Goal: Subscribe to service/newsletter

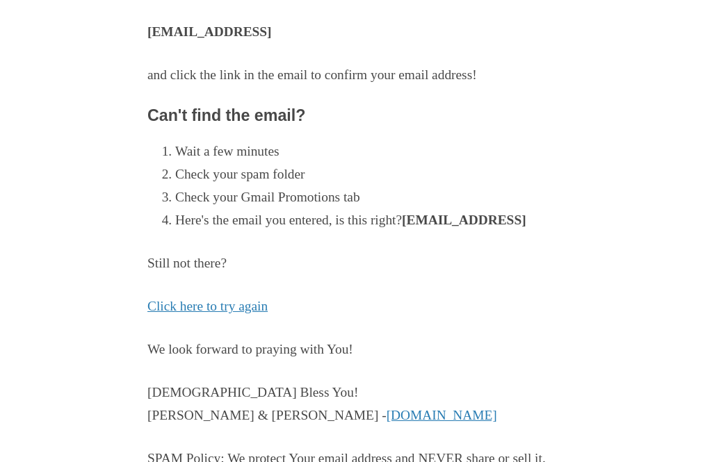
scroll to position [195, 0]
click at [219, 306] on link "Click here to try again" at bounding box center [207, 306] width 120 height 15
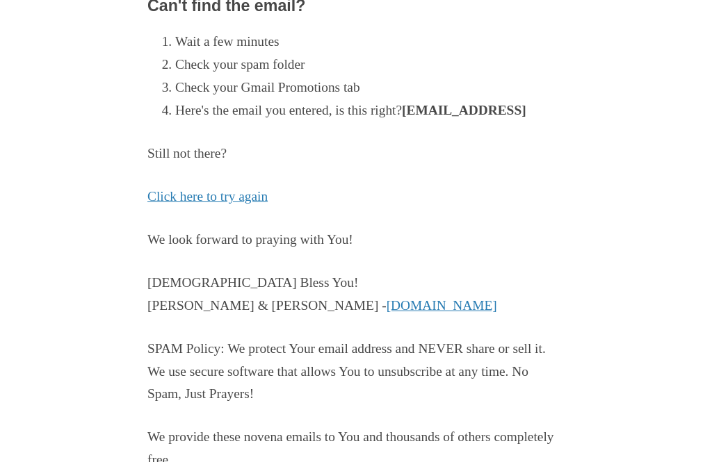
scroll to position [305, 0]
click at [256, 190] on link "Click here to try again" at bounding box center [207, 195] width 120 height 15
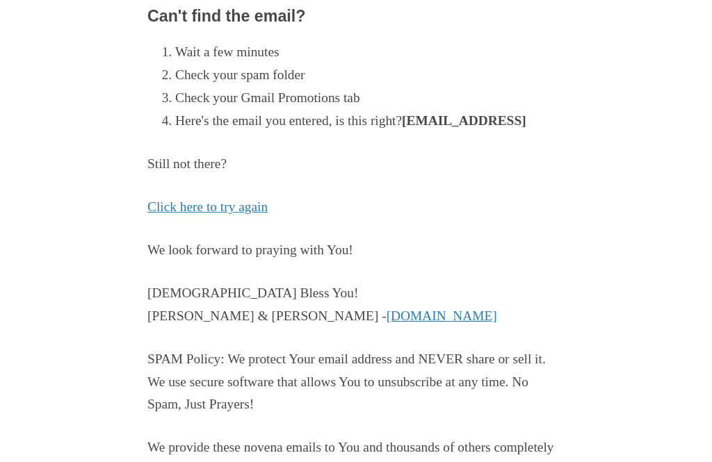
scroll to position [305, 0]
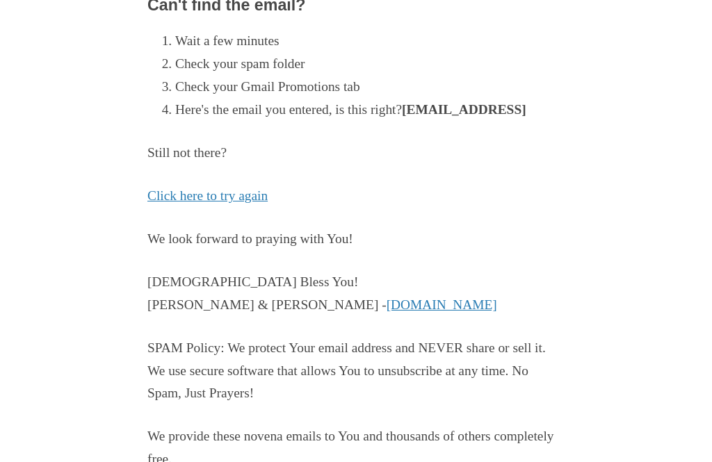
click at [491, 106] on strong "[EMAIL_ADDRESS]" at bounding box center [464, 109] width 124 height 15
click at [372, 120] on main "You're Almost Done! Check your inbox for [EMAIL_ADDRESS] and click the link in …" at bounding box center [355, 151] width 417 height 708
click at [514, 118] on main "You're Almost Done! Check your inbox for [EMAIL_ADDRESS] and click the link in …" at bounding box center [355, 151] width 417 height 708
click at [316, 111] on li "Here's the email you entered, is this right? [EMAIL_ADDRESS]" at bounding box center [369, 110] width 389 height 23
click at [320, 117] on main "You're Almost Done! Check your inbox for cakester@myctl.ner and click the link …" at bounding box center [355, 151] width 417 height 708
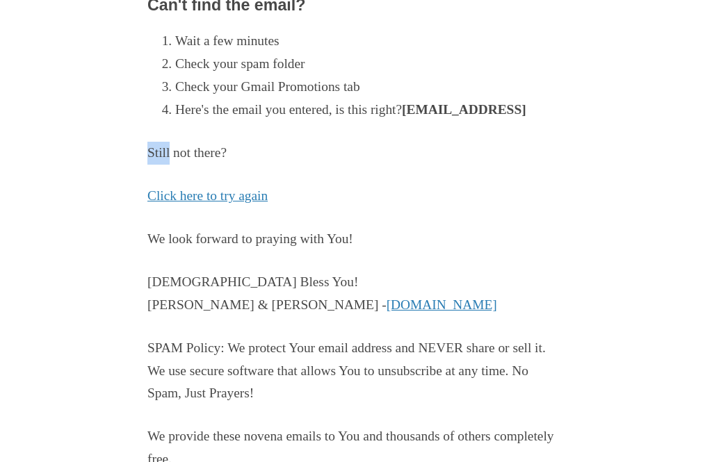
click at [470, 119] on main "You're Almost Done! Check your inbox for cakester@myctl.ner and click the link …" at bounding box center [355, 151] width 417 height 708
click at [251, 195] on link "Click here to try again" at bounding box center [207, 195] width 120 height 15
click at [259, 188] on link "Click here to try again" at bounding box center [207, 195] width 120 height 15
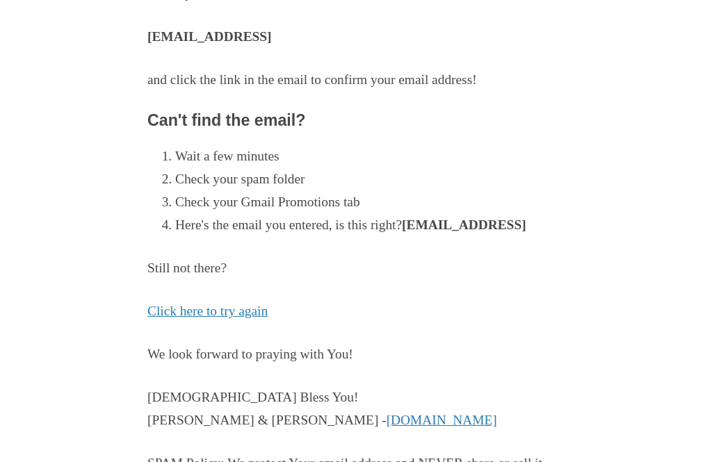
scroll to position [190, 0]
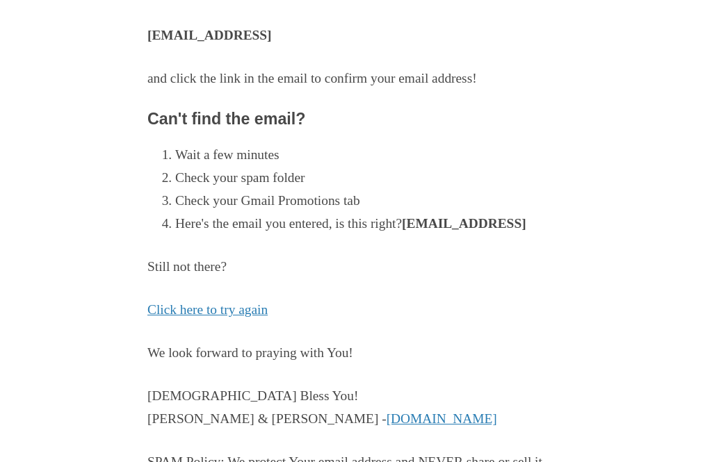
click at [216, 266] on p "Still not there?" at bounding box center [355, 267] width 417 height 23
click at [175, 258] on p "Still not there?" at bounding box center [355, 267] width 417 height 23
click at [182, 261] on p "Still not there?" at bounding box center [355, 267] width 417 height 23
click at [177, 266] on p "Still not there?" at bounding box center [355, 267] width 417 height 23
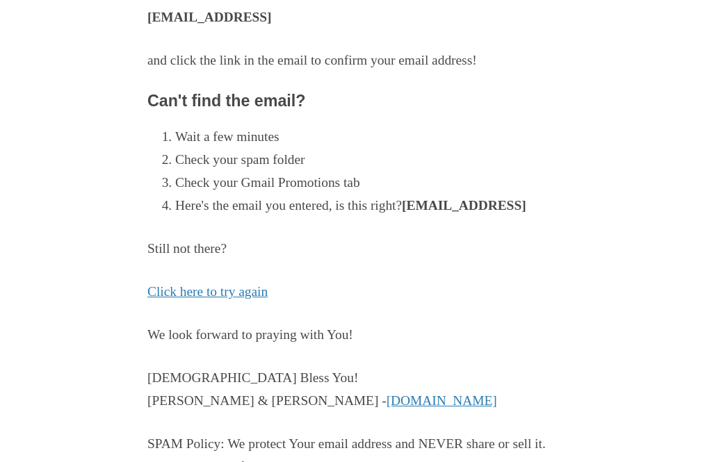
scroll to position [305, 0]
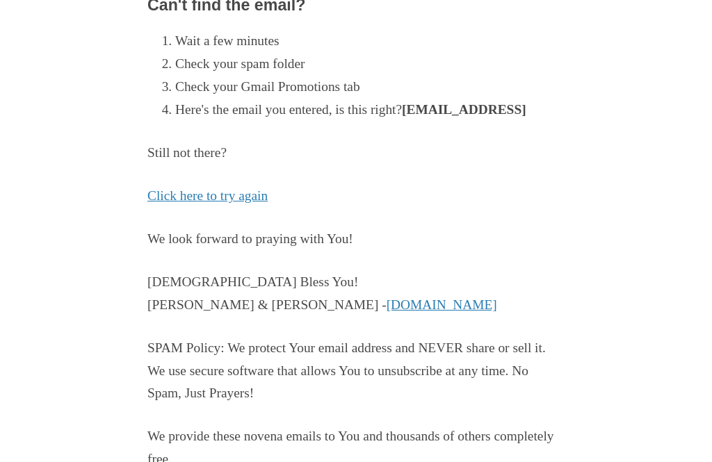
click at [260, 193] on link "Click here to try again" at bounding box center [207, 195] width 120 height 15
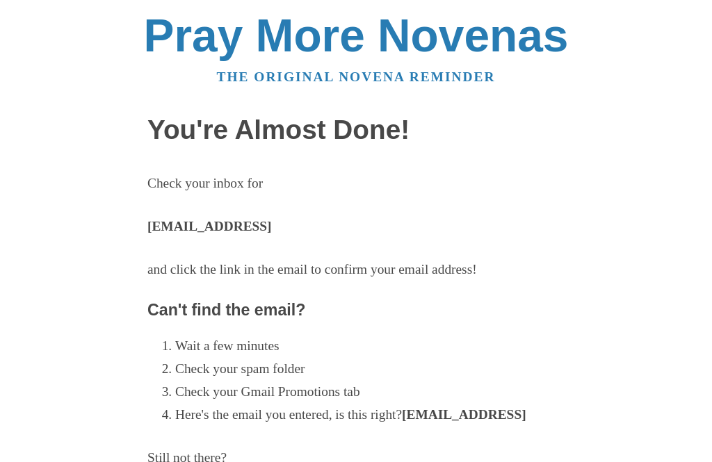
click at [259, 227] on strong "[EMAIL_ADDRESS]" at bounding box center [209, 226] width 124 height 15
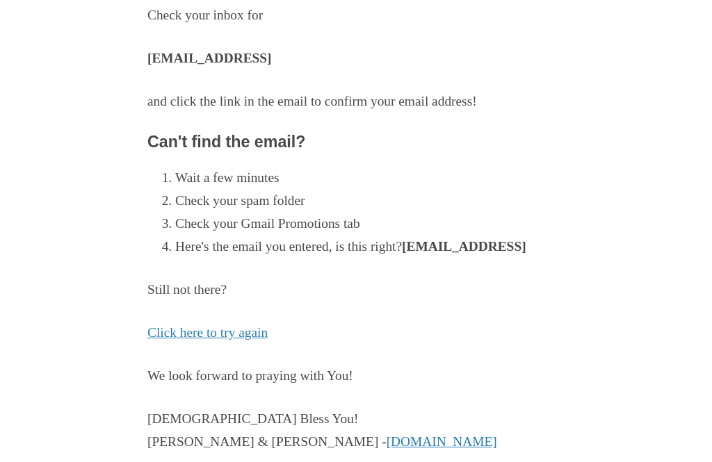
scroll to position [168, 0]
